Goal: Information Seeking & Learning: Find specific fact

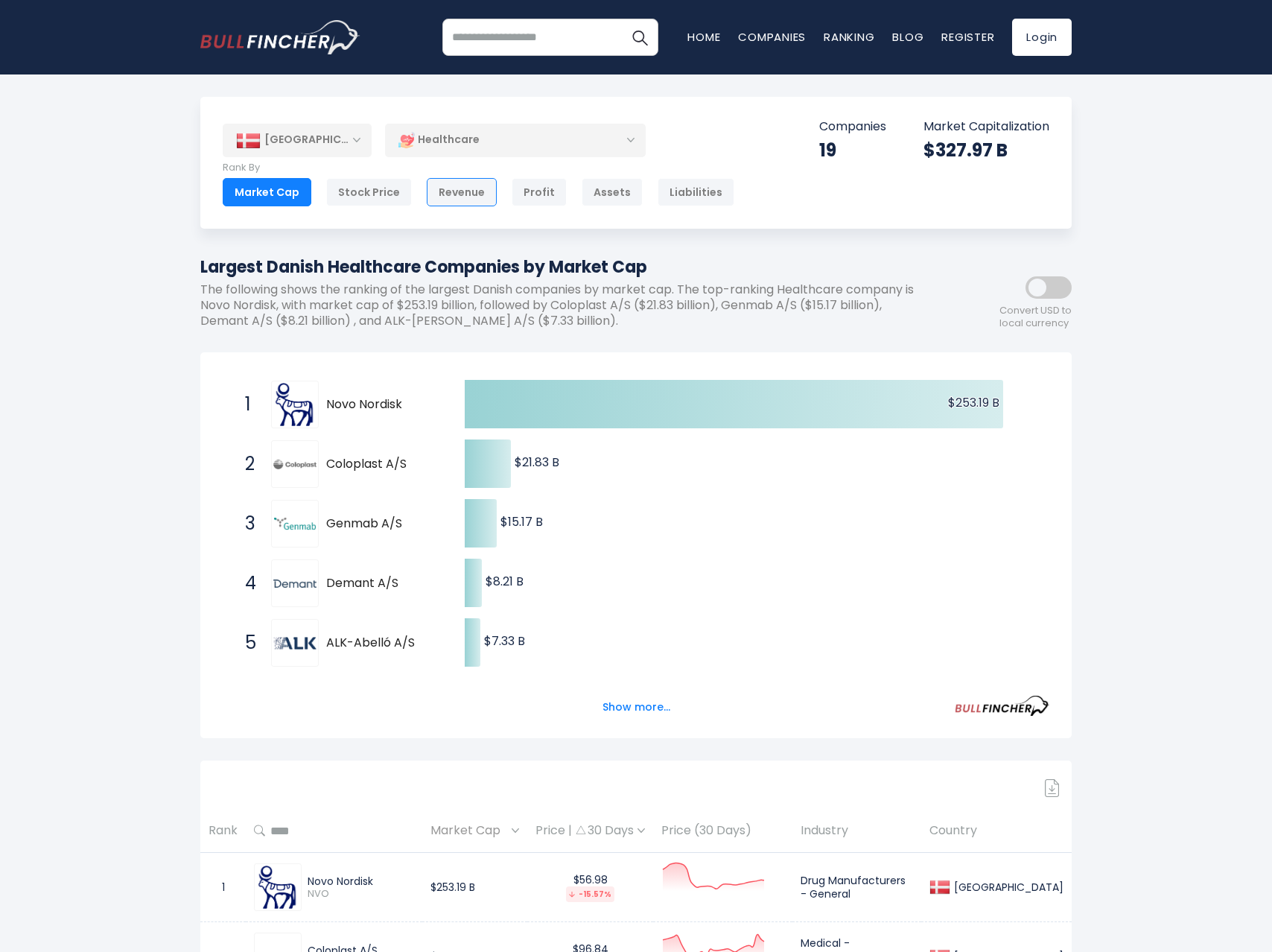
click at [442, 200] on div "Revenue" at bounding box center [461, 193] width 70 height 29
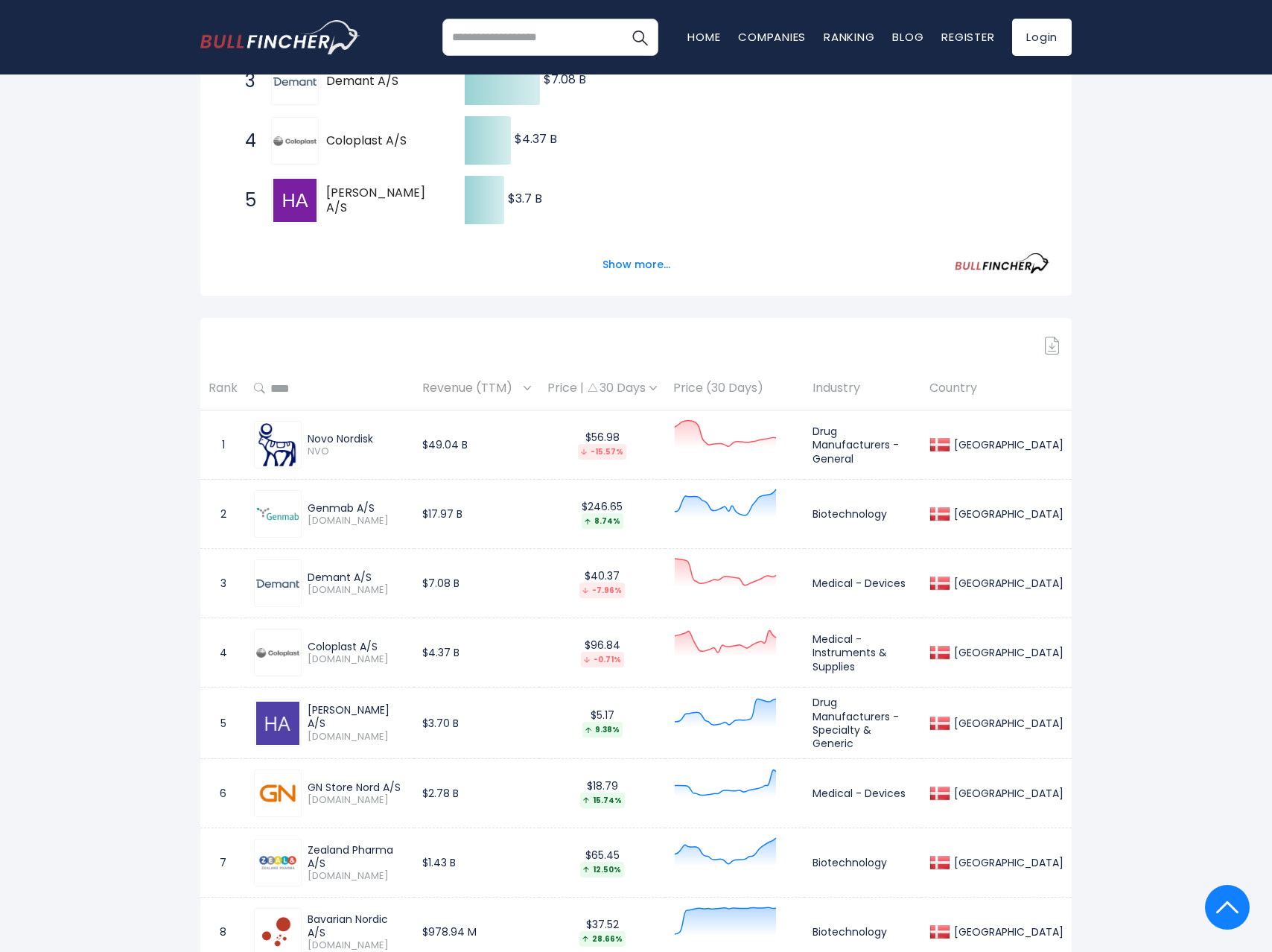
scroll to position [372, 0]
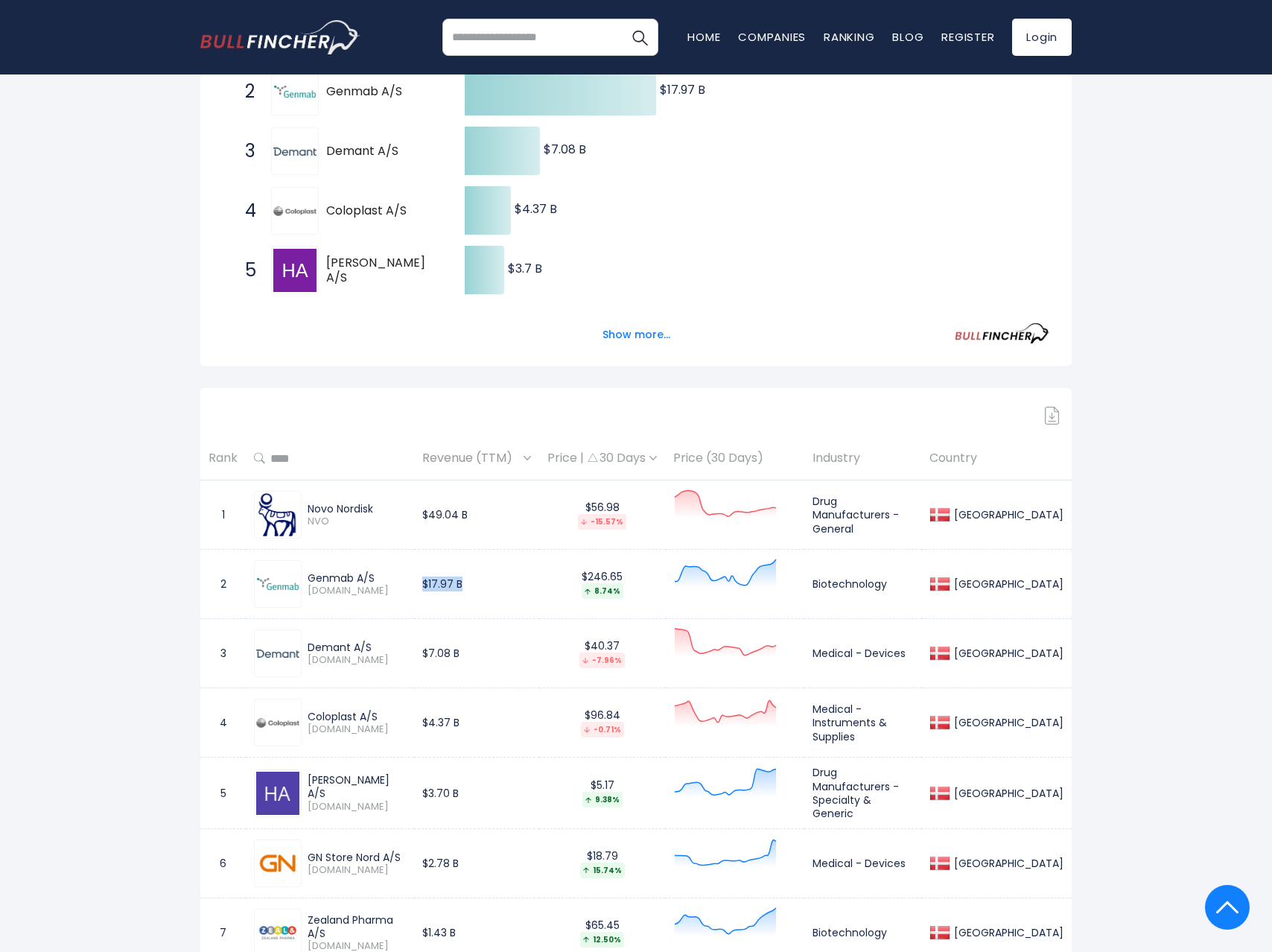
drag, startPoint x: 442, startPoint y: 583, endPoint x: 499, endPoint y: 580, distance: 57.1
click at [499, 580] on td "$17.97 B" at bounding box center [476, 584] width 126 height 69
drag, startPoint x: 447, startPoint y: 649, endPoint x: 485, endPoint y: 658, distance: 39.1
click at [485, 658] on td "$7.08 B" at bounding box center [476, 654] width 126 height 69
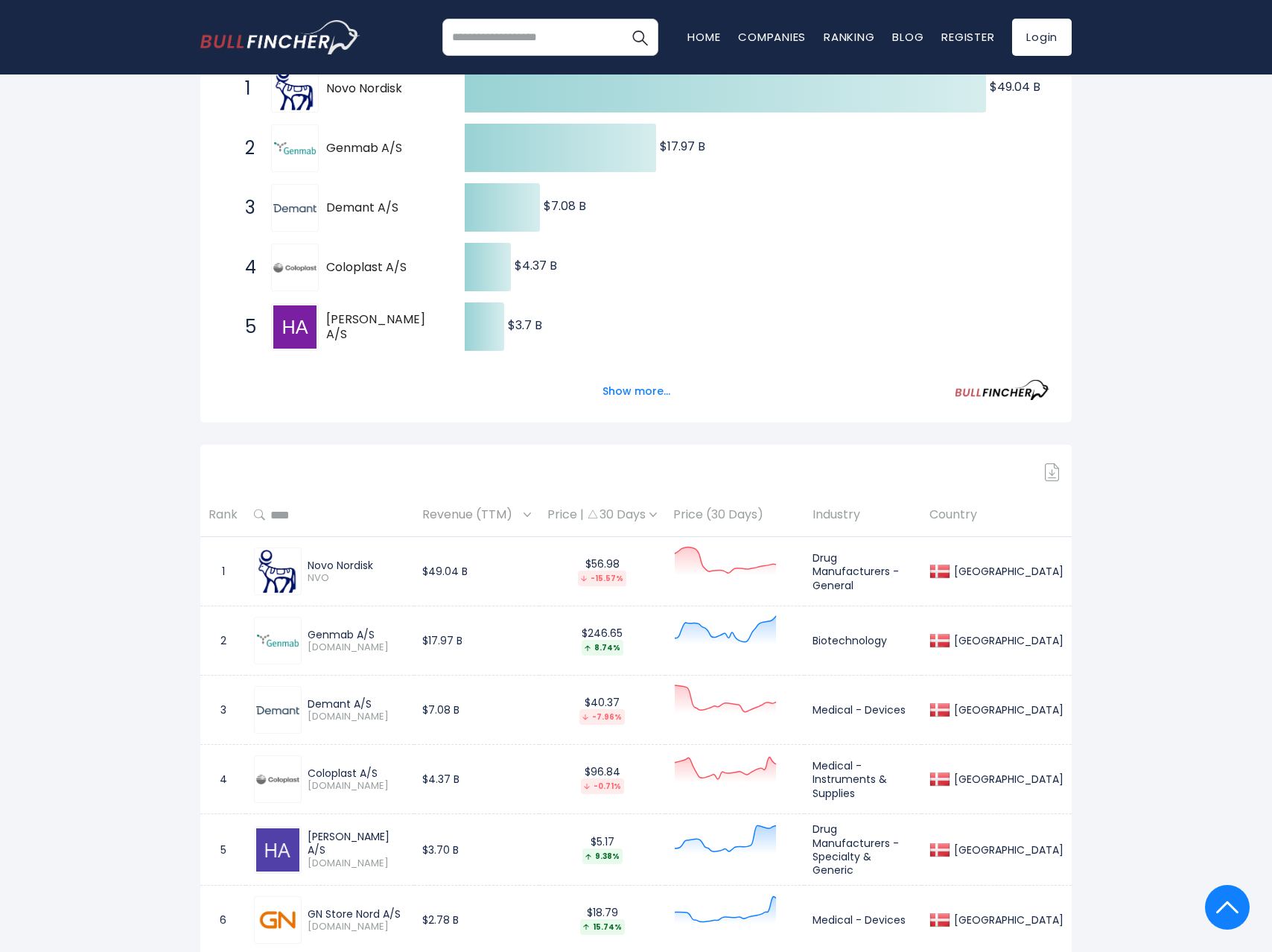
scroll to position [298, 0]
